Goal: Check status: Check status

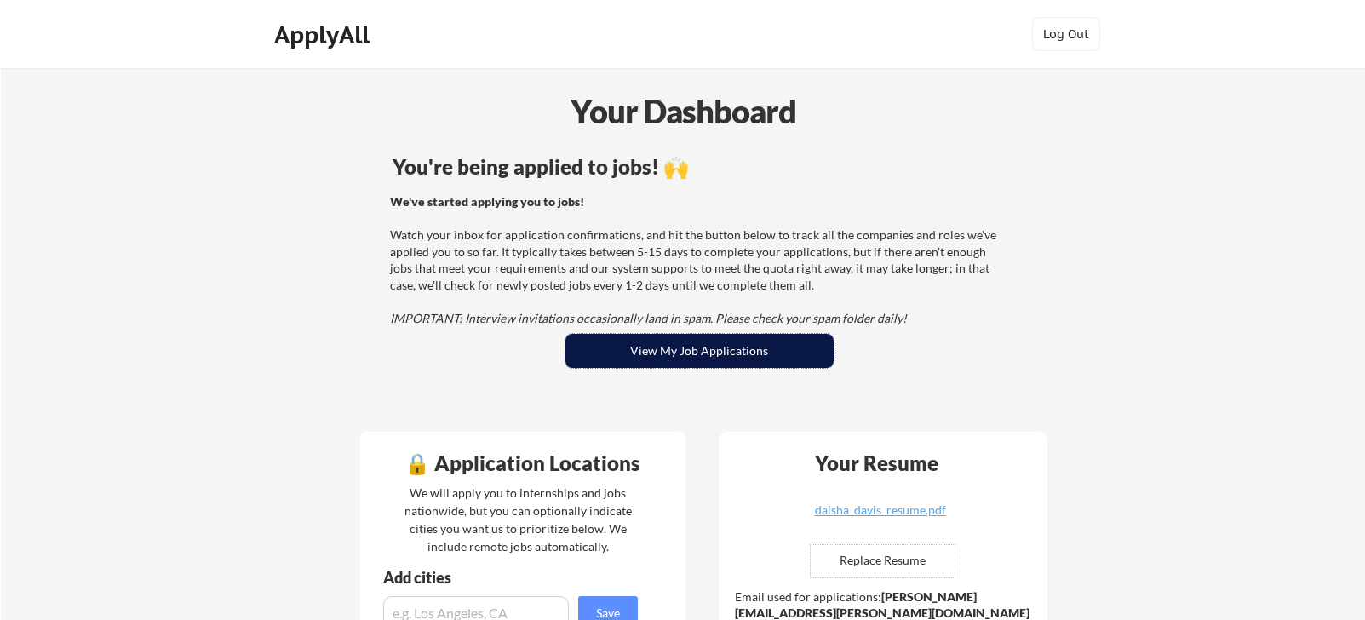
click at [643, 347] on button "View My Job Applications" at bounding box center [699, 351] width 268 height 34
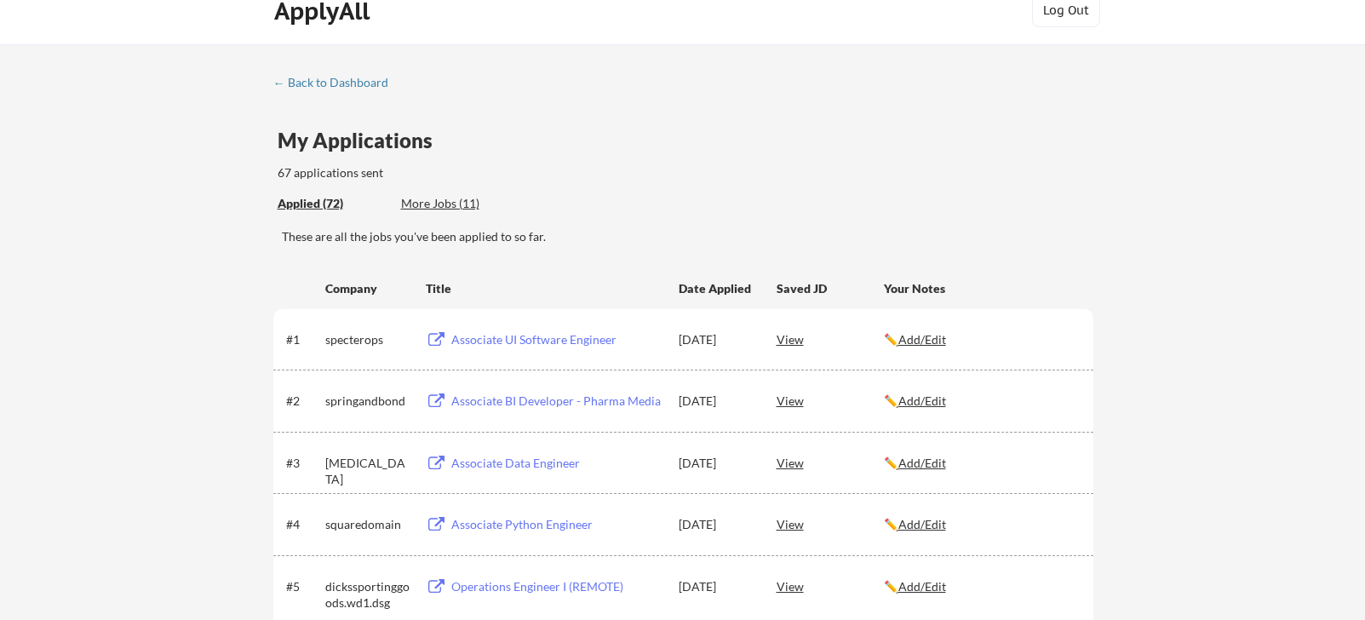
scroll to position [7, 0]
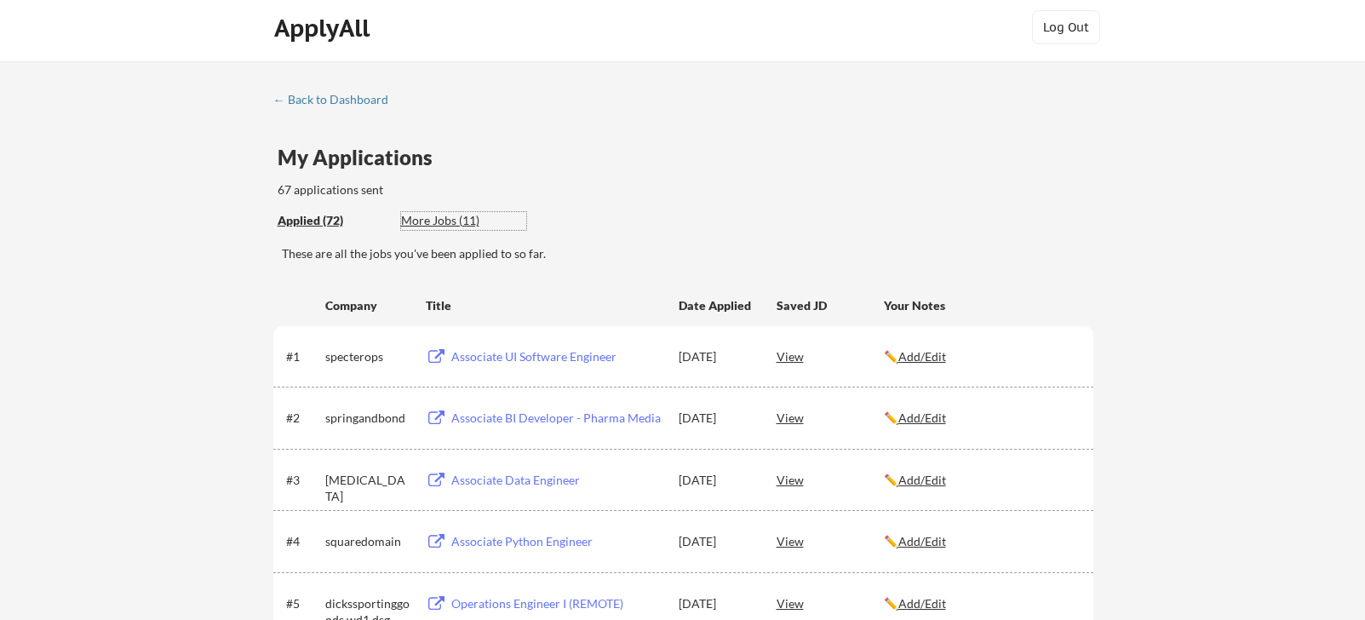
click at [448, 223] on div "More Jobs (11)" at bounding box center [463, 220] width 125 height 17
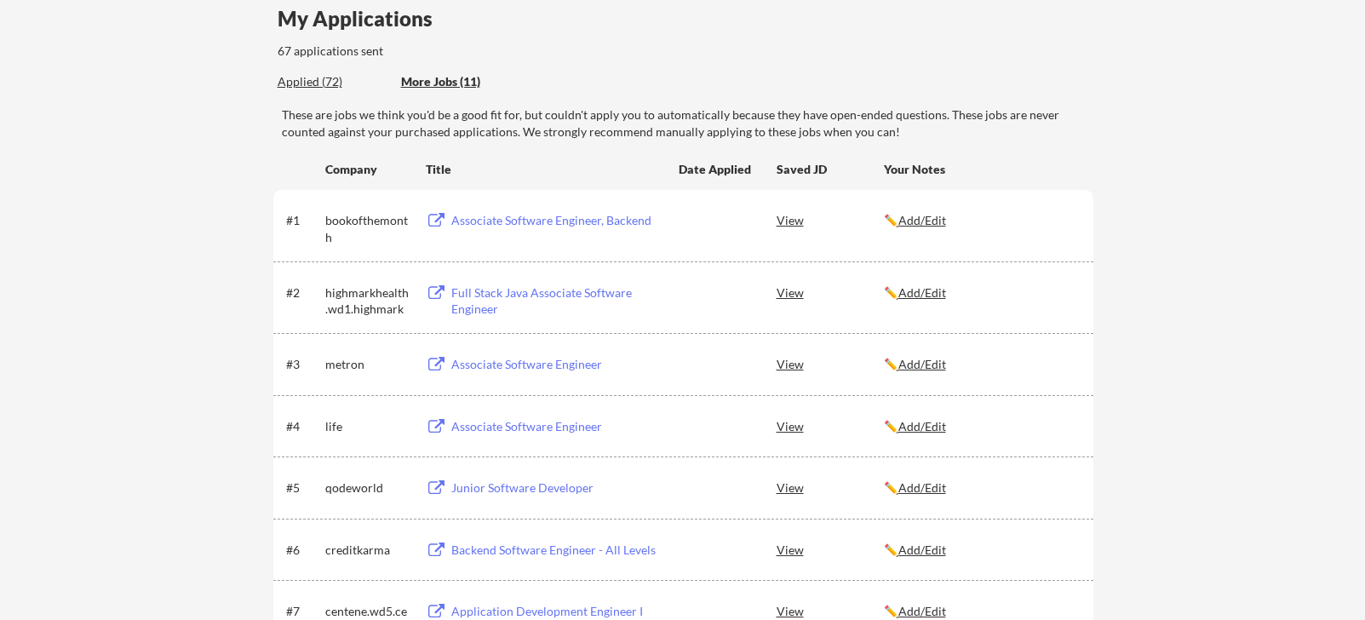
scroll to position [0, 0]
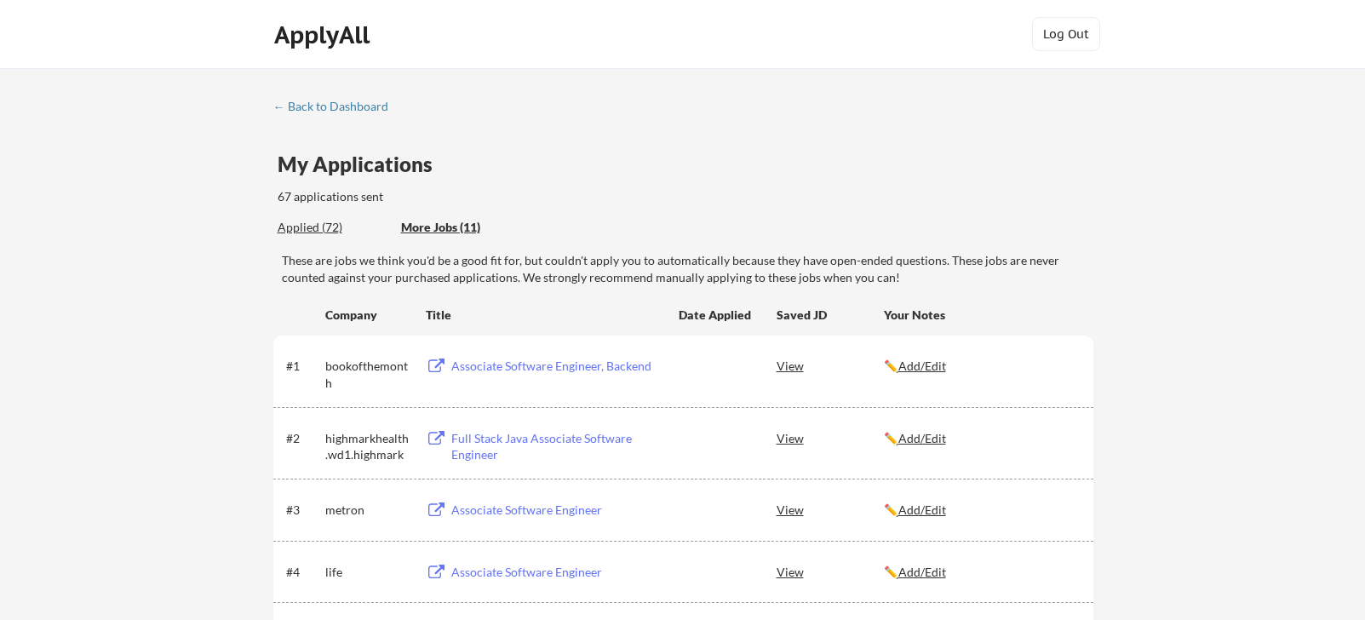
click at [326, 232] on div "Applied (72)" at bounding box center [333, 227] width 111 height 17
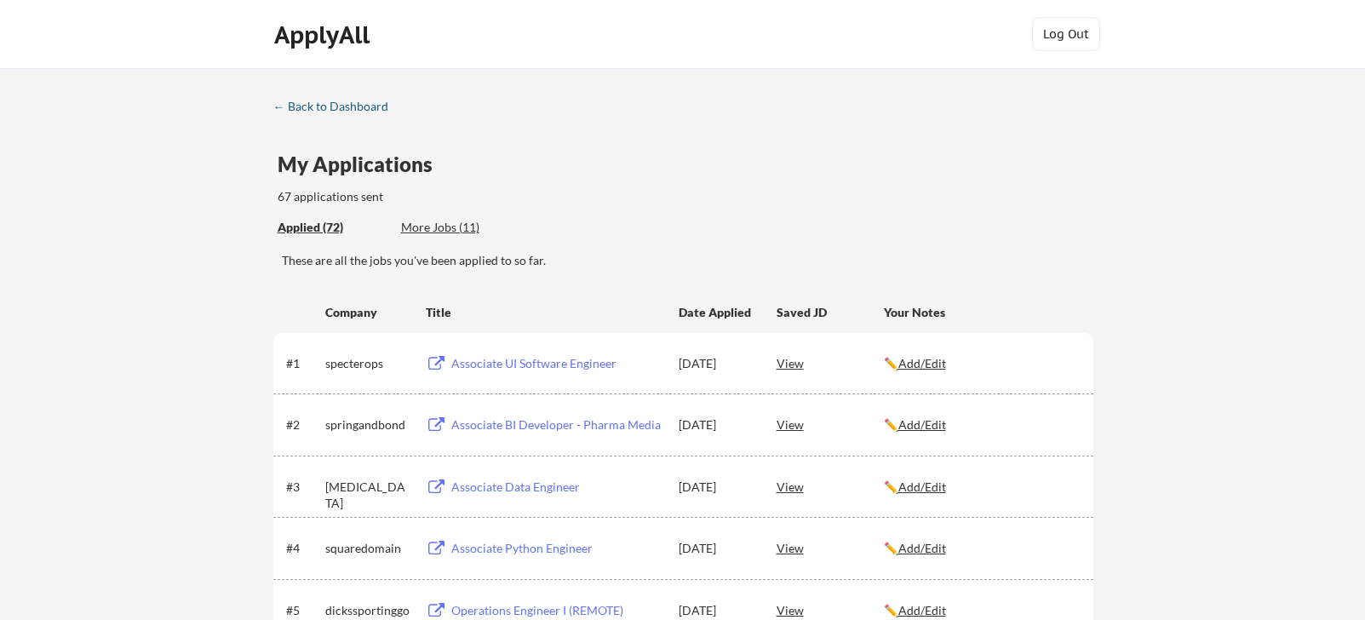
click at [324, 107] on div "← Back to Dashboard" at bounding box center [337, 106] width 128 height 12
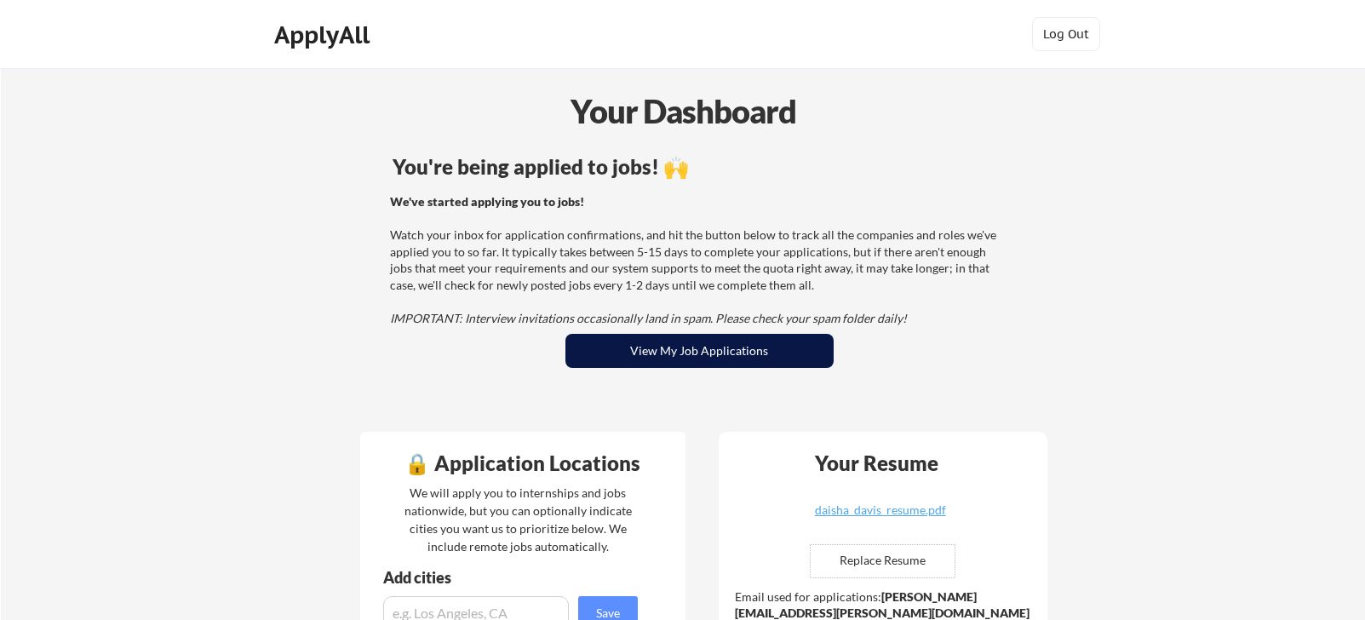
click at [614, 347] on button "View My Job Applications" at bounding box center [699, 351] width 268 height 34
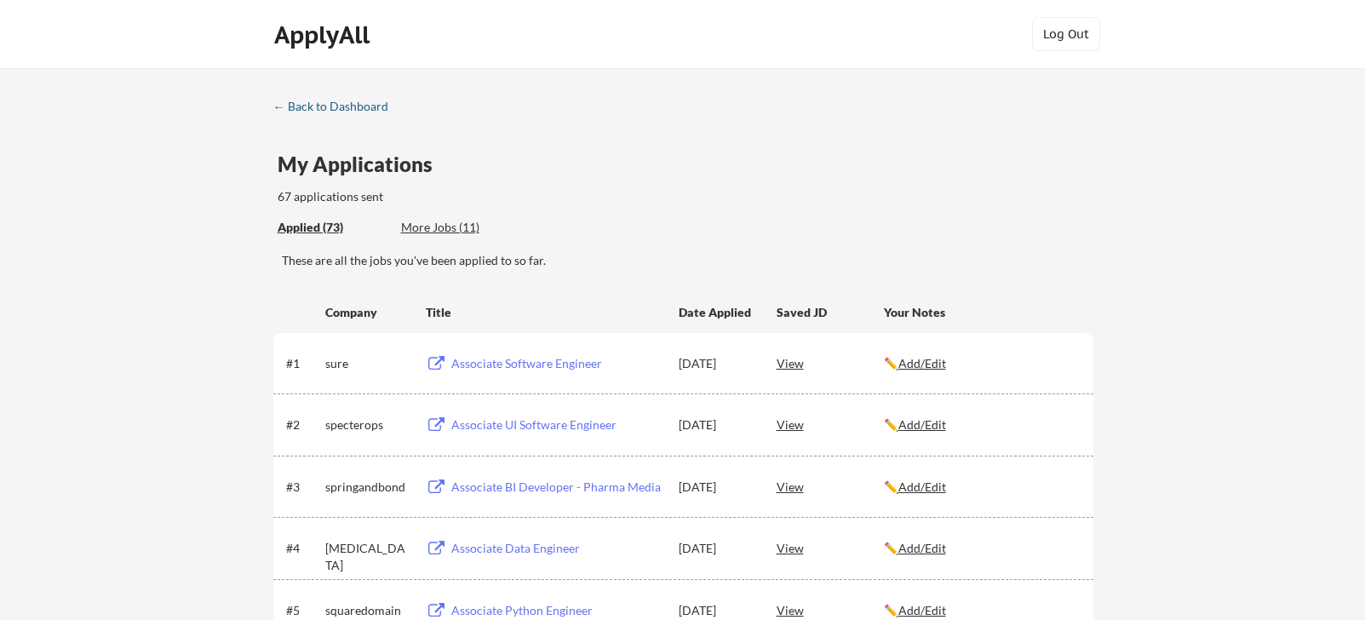
click at [297, 106] on div "← Back to Dashboard" at bounding box center [337, 106] width 128 height 12
